Goal: Task Accomplishment & Management: Manage account settings

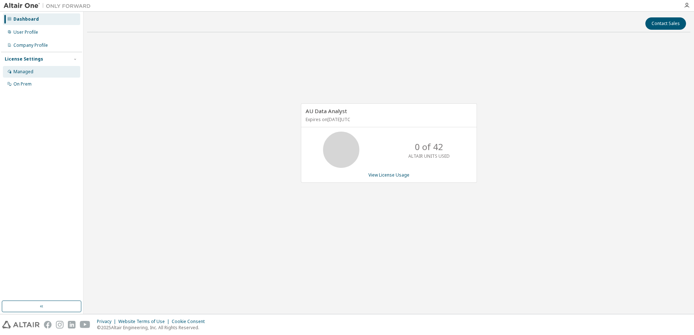
click at [30, 72] on div "Managed" at bounding box center [23, 72] width 20 height 6
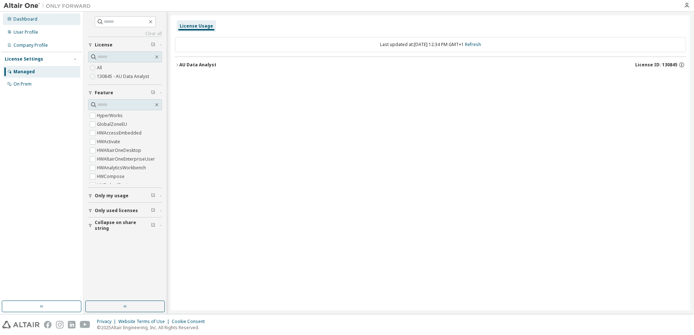
click at [35, 21] on div "Dashboard" at bounding box center [25, 19] width 24 height 6
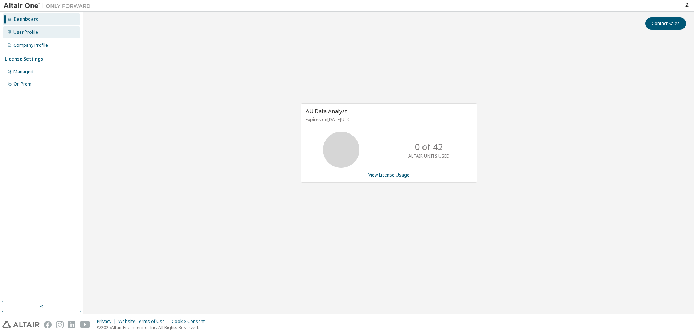
click at [21, 34] on div "User Profile" at bounding box center [25, 32] width 25 height 6
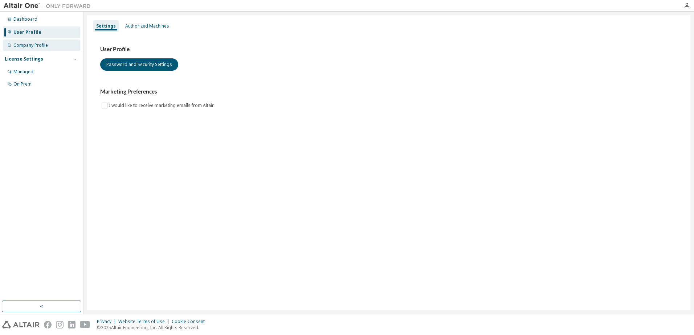
click at [30, 48] on div "Company Profile" at bounding box center [30, 45] width 34 height 6
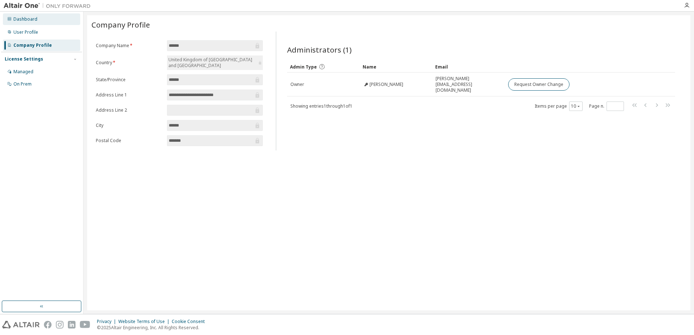
click at [31, 22] on div "Dashboard" at bounding box center [25, 19] width 24 height 6
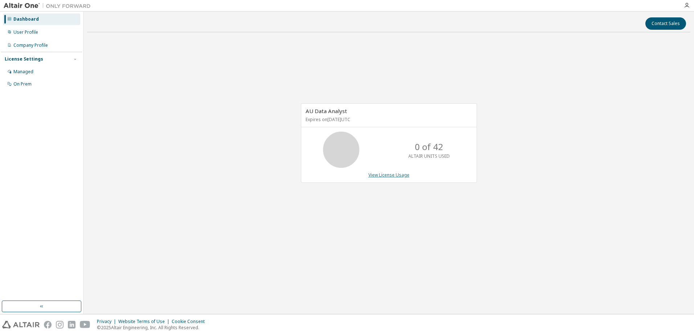
click at [396, 174] on link "View License Usage" at bounding box center [388, 175] width 41 height 6
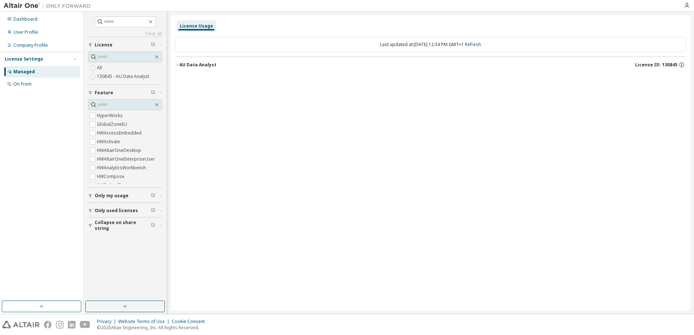
click at [178, 66] on icon "button" at bounding box center [177, 65] width 4 height 4
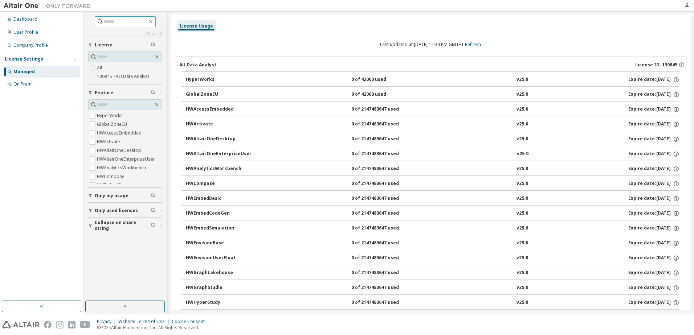
click at [116, 24] on input "text" at bounding box center [126, 21] width 44 height 7
type input "*******"
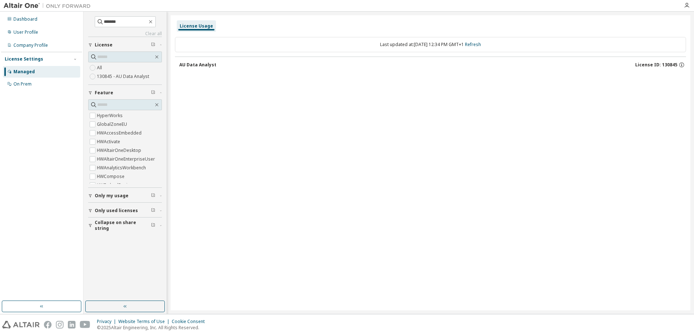
click at [205, 66] on div "AU Data Analyst" at bounding box center [197, 65] width 37 height 6
click at [103, 79] on label "130845 - AU Data Analyst" at bounding box center [124, 76] width 54 height 9
click at [156, 58] on icon "button" at bounding box center [157, 57] width 6 height 6
click at [157, 34] on link "Clear all" at bounding box center [125, 34] width 74 height 6
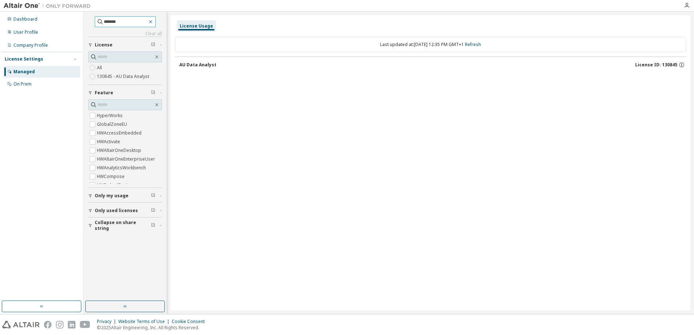
click at [154, 21] on icon "button" at bounding box center [151, 22] width 6 height 6
